Goal: Find contact information: Find contact information

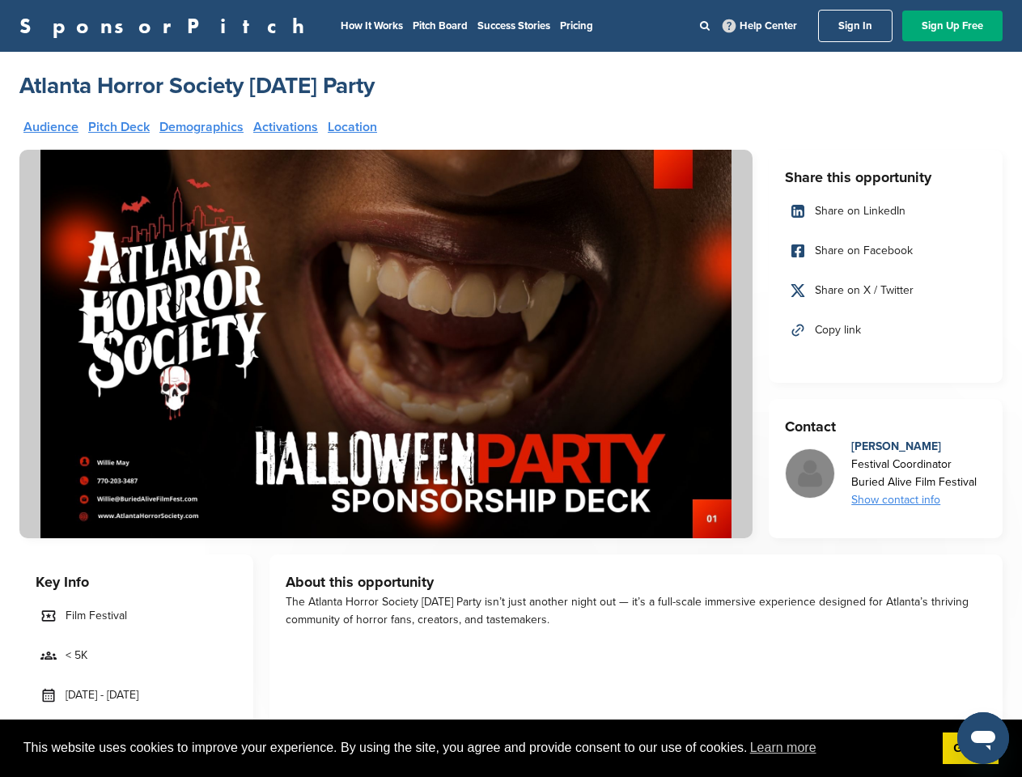
click at [510, 388] on img at bounding box center [385, 344] width 733 height 388
click at [510, 748] on span "This website uses cookies to improve your experience. By using the site, you ag…" at bounding box center [476, 747] width 906 height 24
click at [885, 330] on link "Copy link" at bounding box center [885, 330] width 201 height 34
click at [912, 500] on div "Show contact info" at bounding box center [913, 500] width 125 height 18
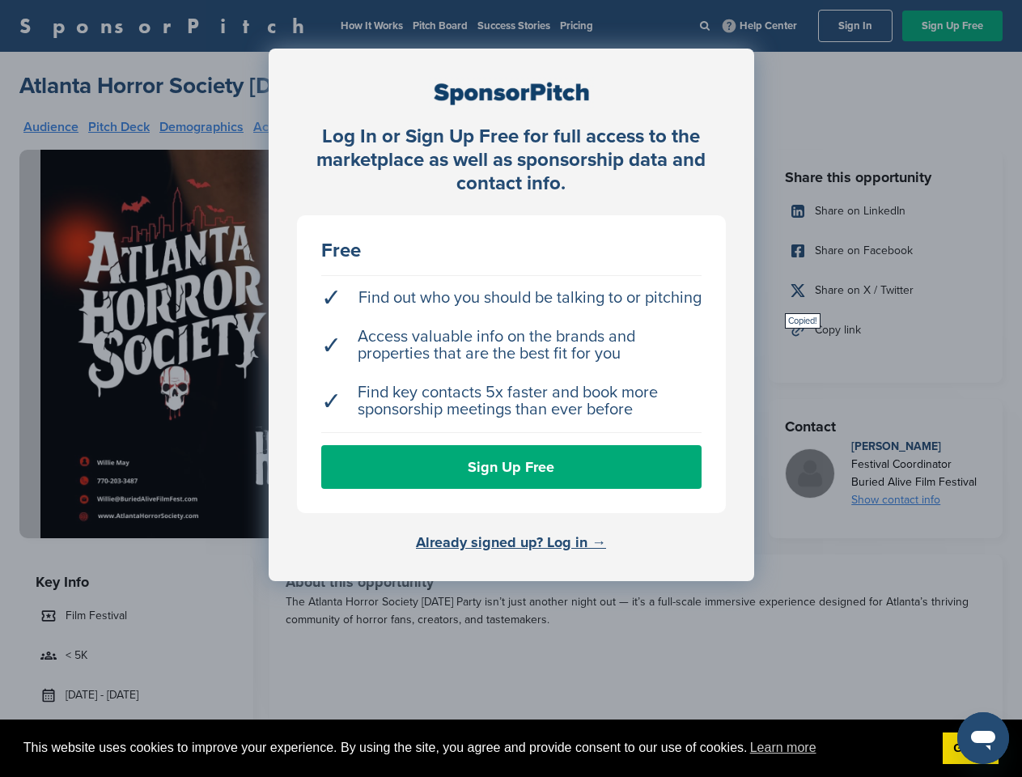
click at [983, 738] on icon "Open messaging window" at bounding box center [983, 739] width 24 height 19
